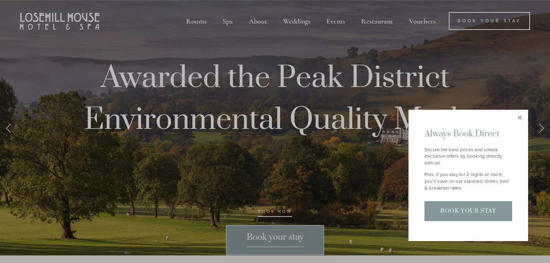
click at [518, 120] on link "Close" at bounding box center [520, 118] width 14 height 14
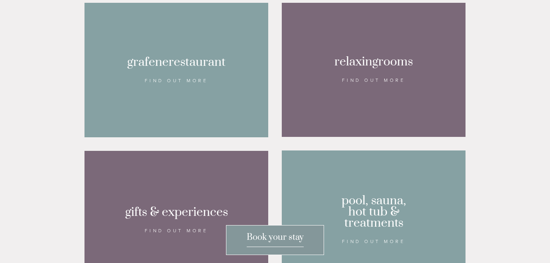
scroll to position [535, 0]
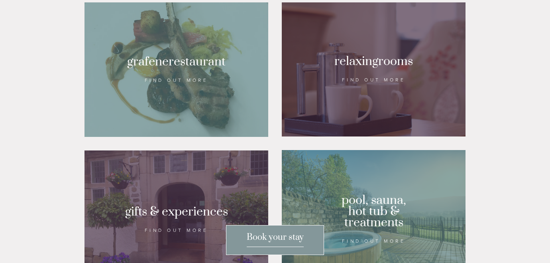
click at [371, 102] on div at bounding box center [374, 69] width 184 height 134
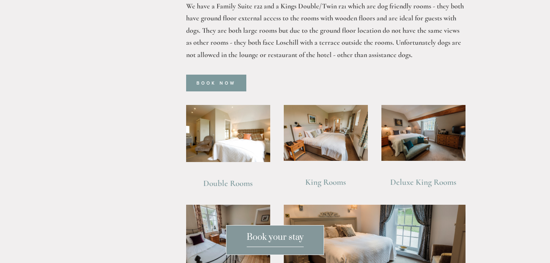
scroll to position [497, 0]
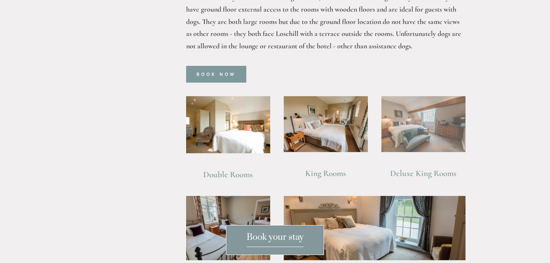
click at [432, 120] on img at bounding box center [423, 124] width 84 height 56
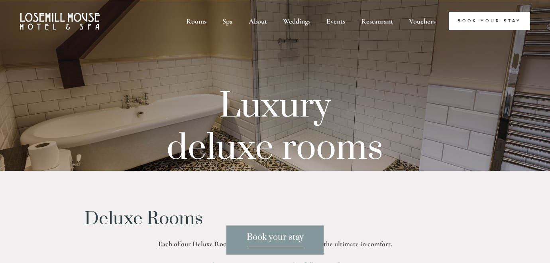
click at [479, 19] on link "Book Your Stay" at bounding box center [489, 21] width 81 height 18
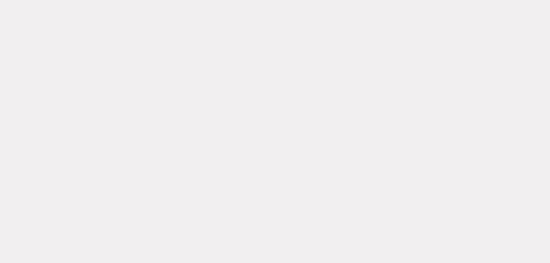
scroll to position [98, 0]
